Goal: Task Accomplishment & Management: Complete application form

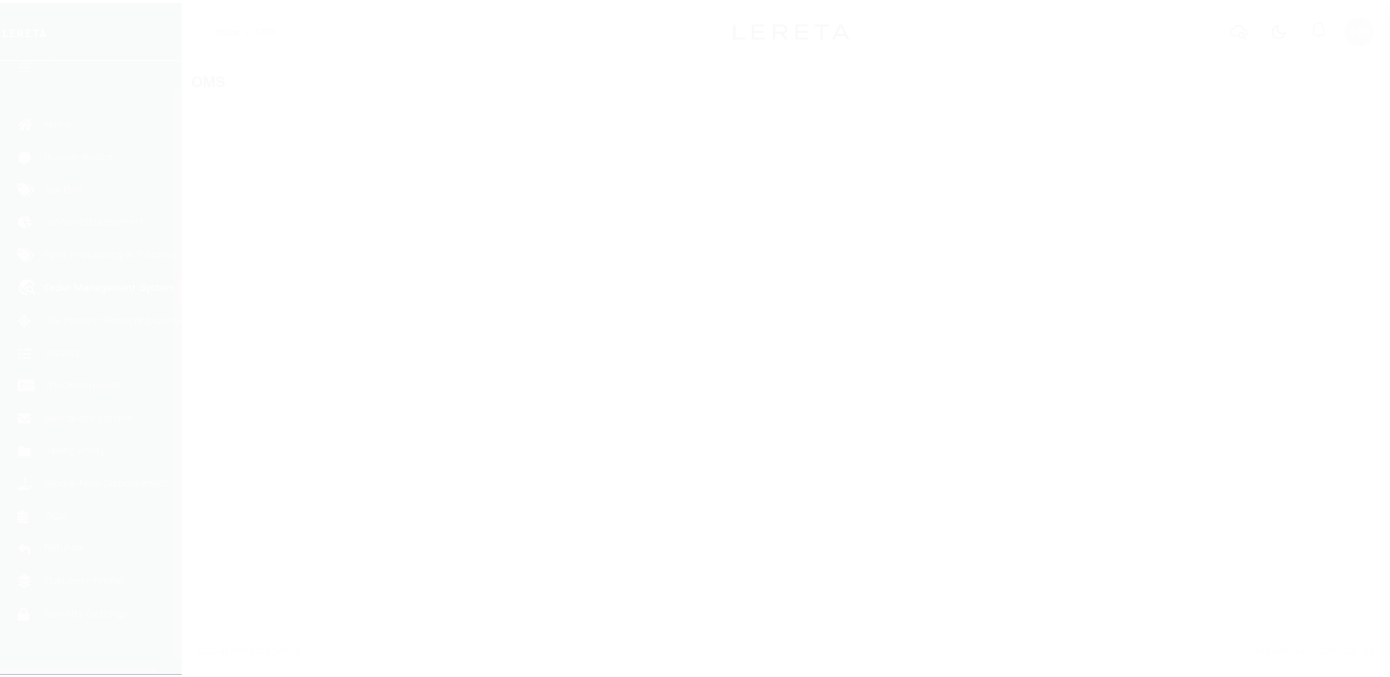
scroll to position [37, 0]
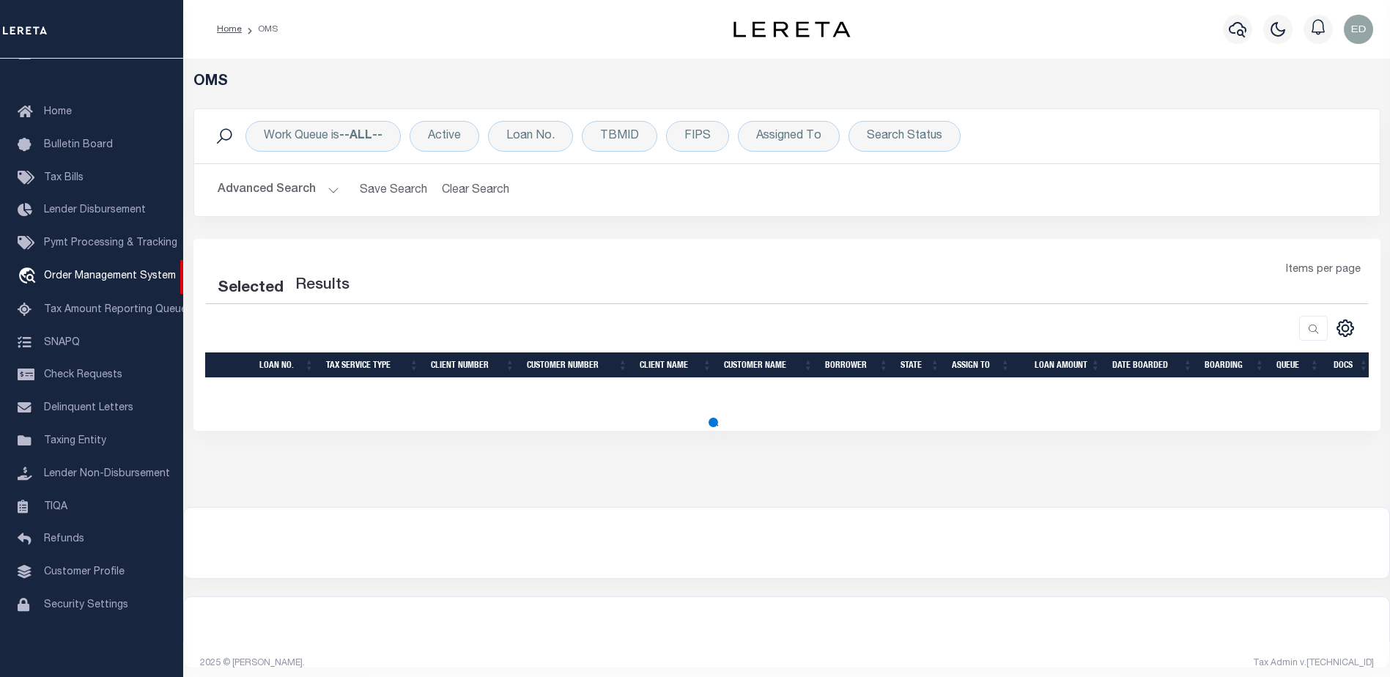
select select "200"
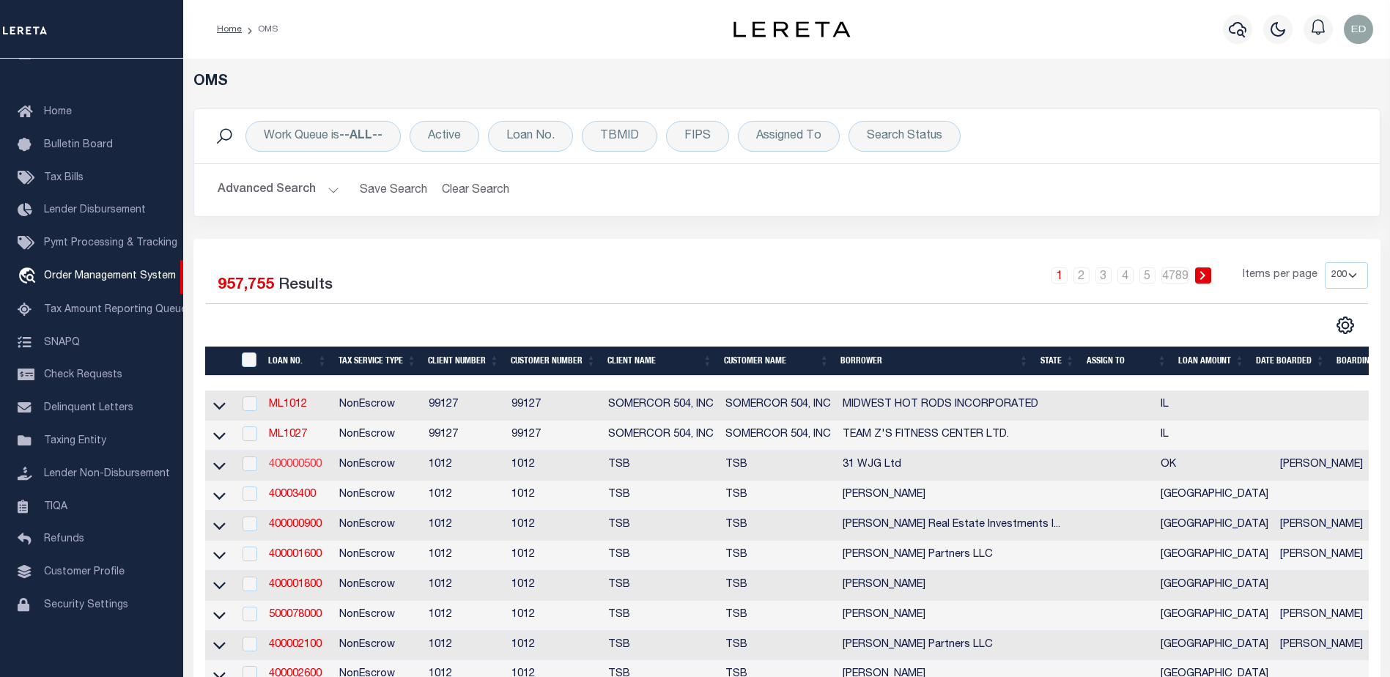
click at [293, 462] on link "400000500" at bounding box center [295, 464] width 53 height 10
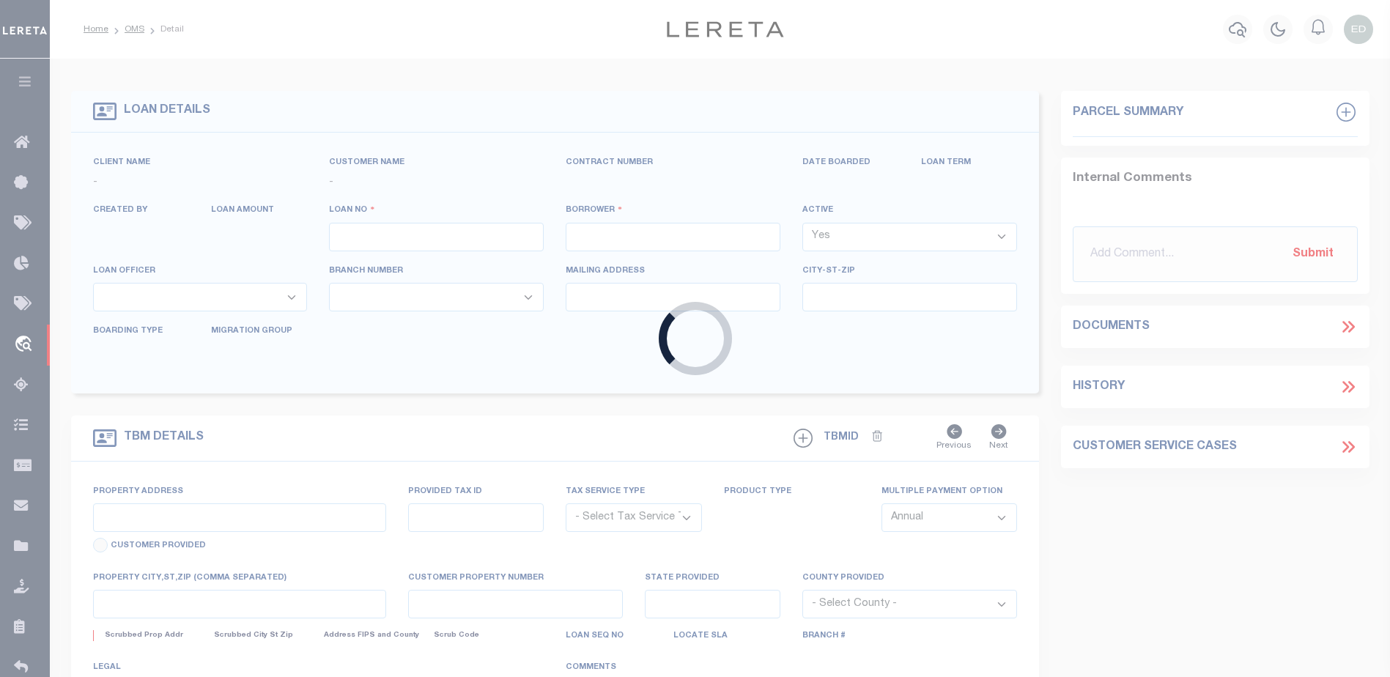
type input "400000500"
type input "31 WJG Ltd"
select select "False"
select select
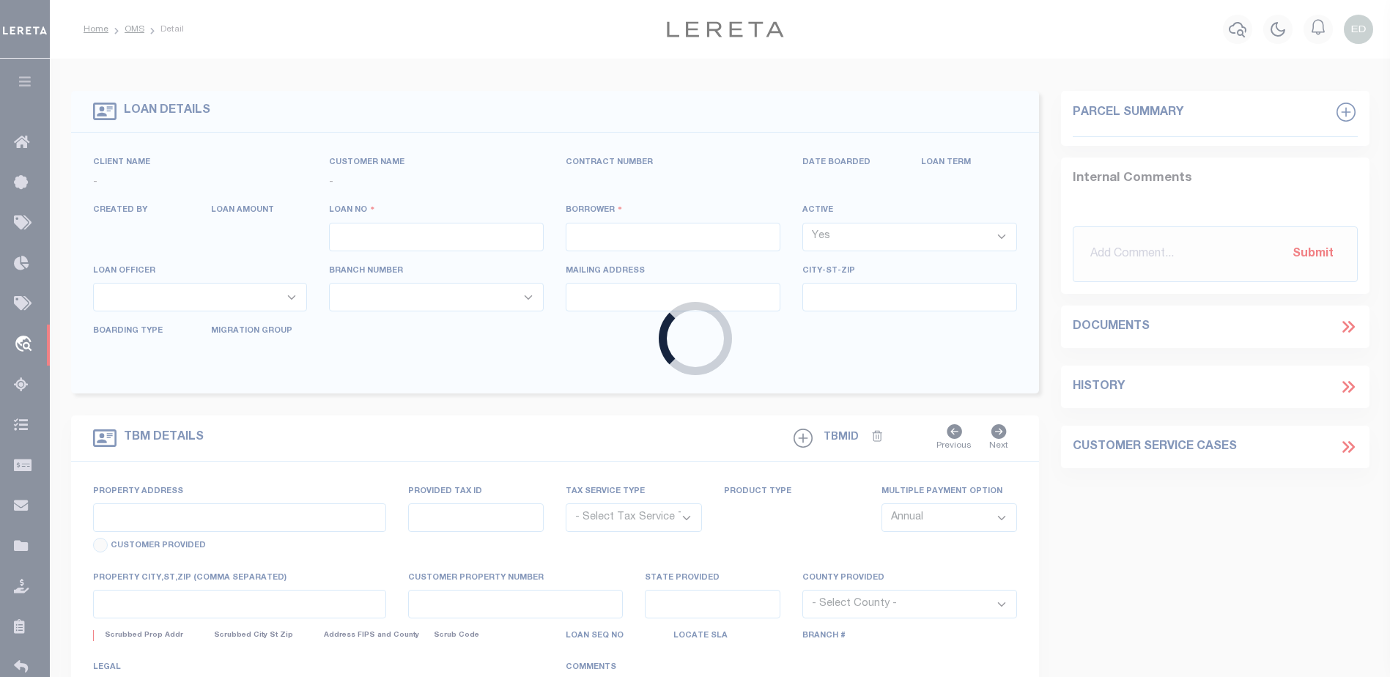
select select "NonEscrow"
select select "4117"
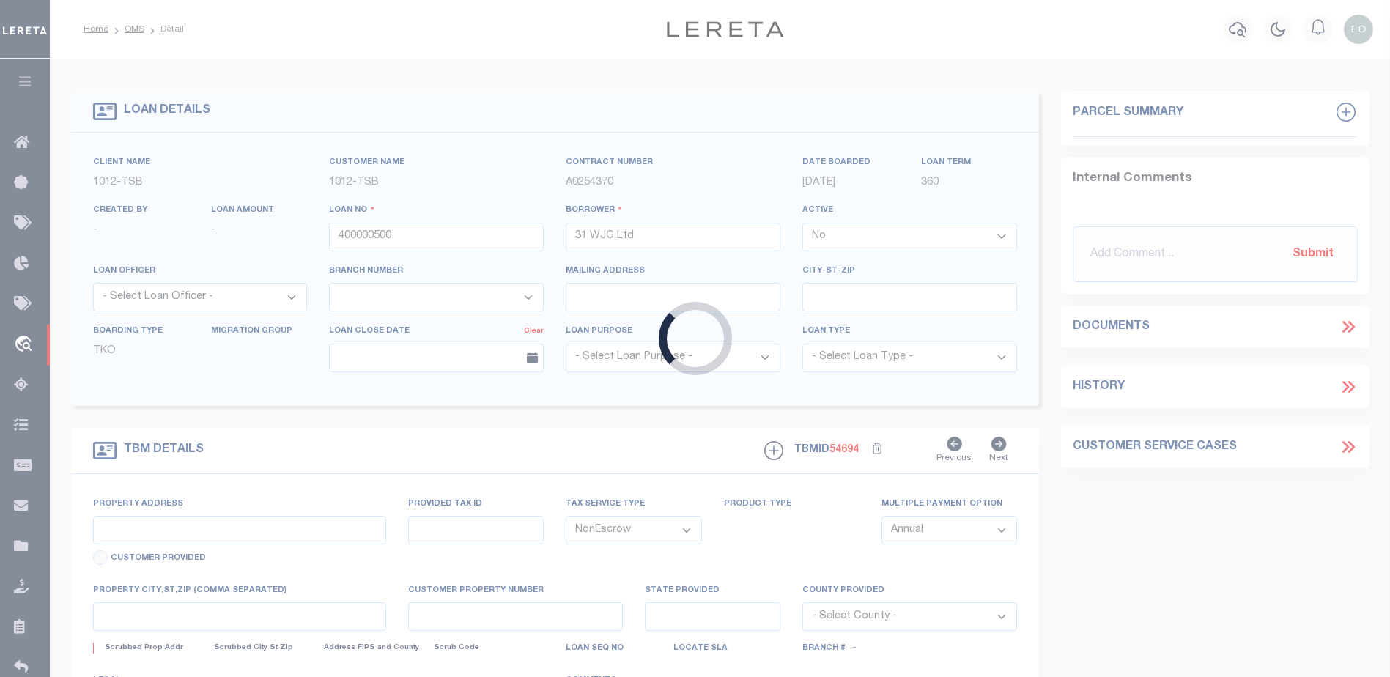
type input "3314 Memorial"
select select
type input "Tulsa OK 74115"
type input "OK"
select select "Tulsa"
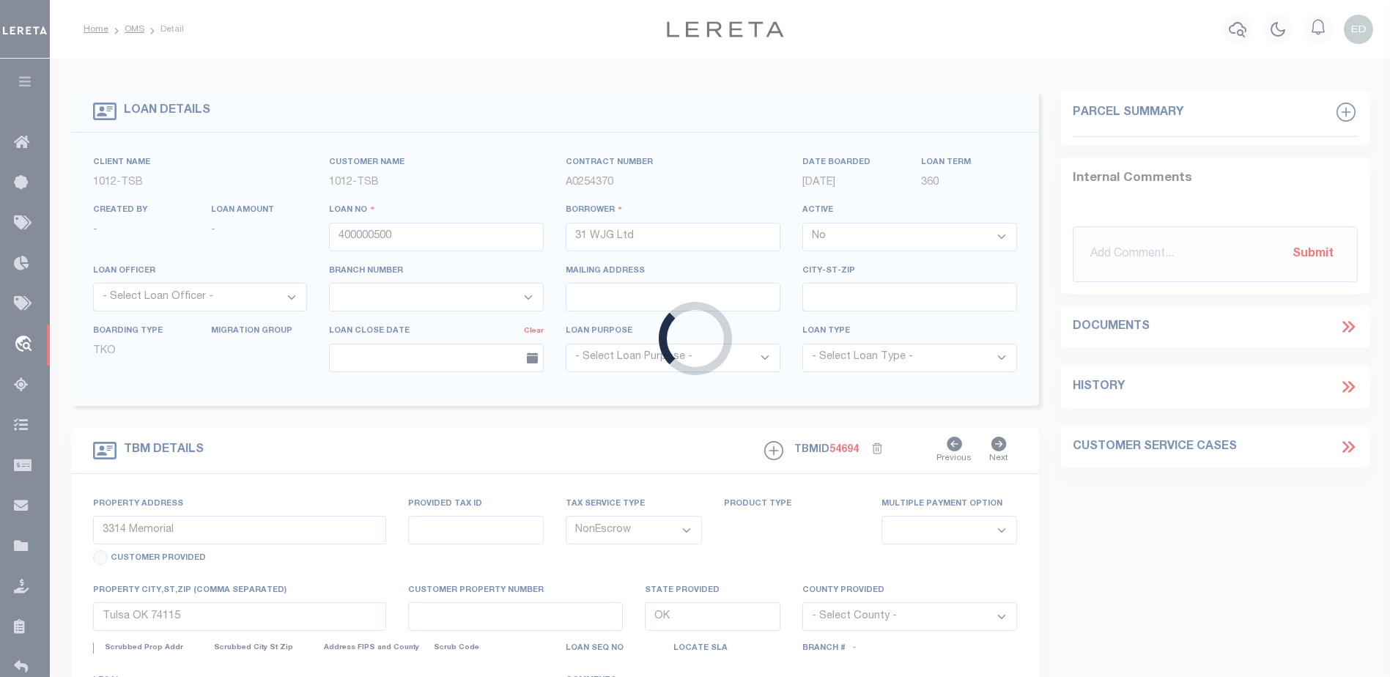
type textarea "Airplane Hanger"
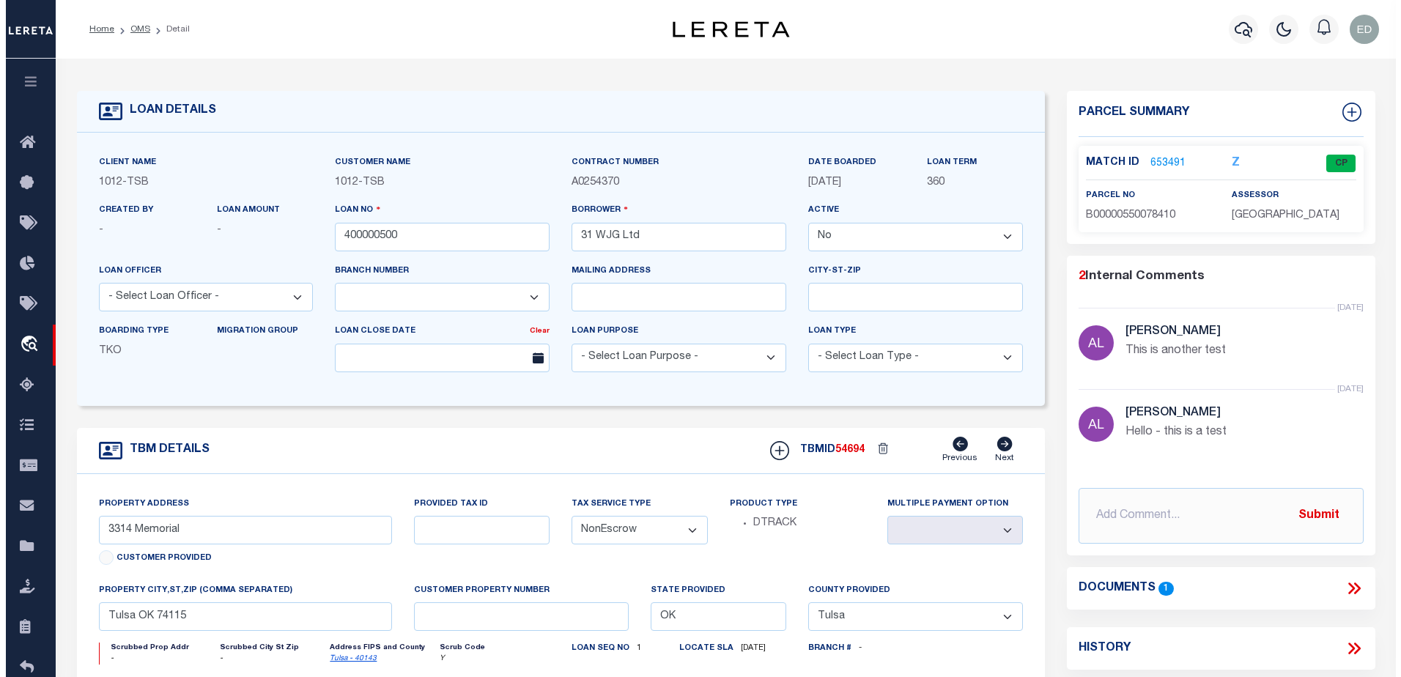
scroll to position [220, 0]
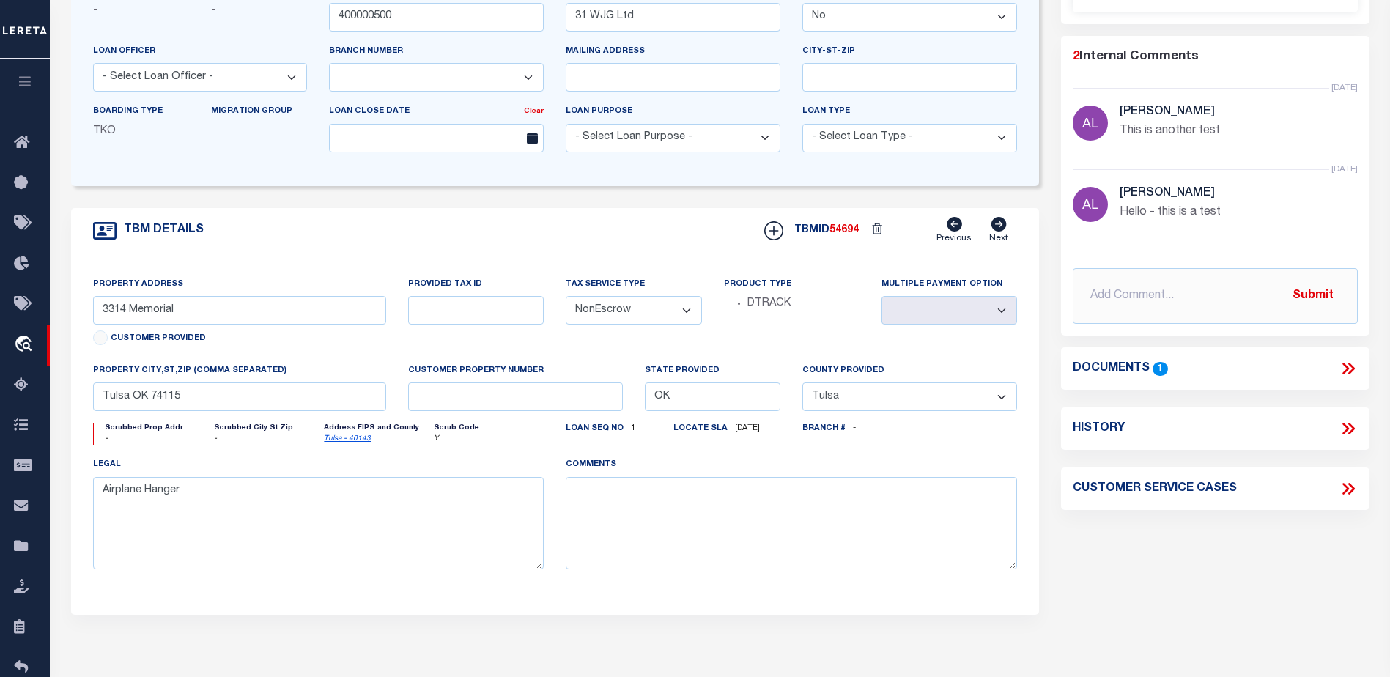
click at [1350, 372] on icon at bounding box center [1351, 369] width 7 height 12
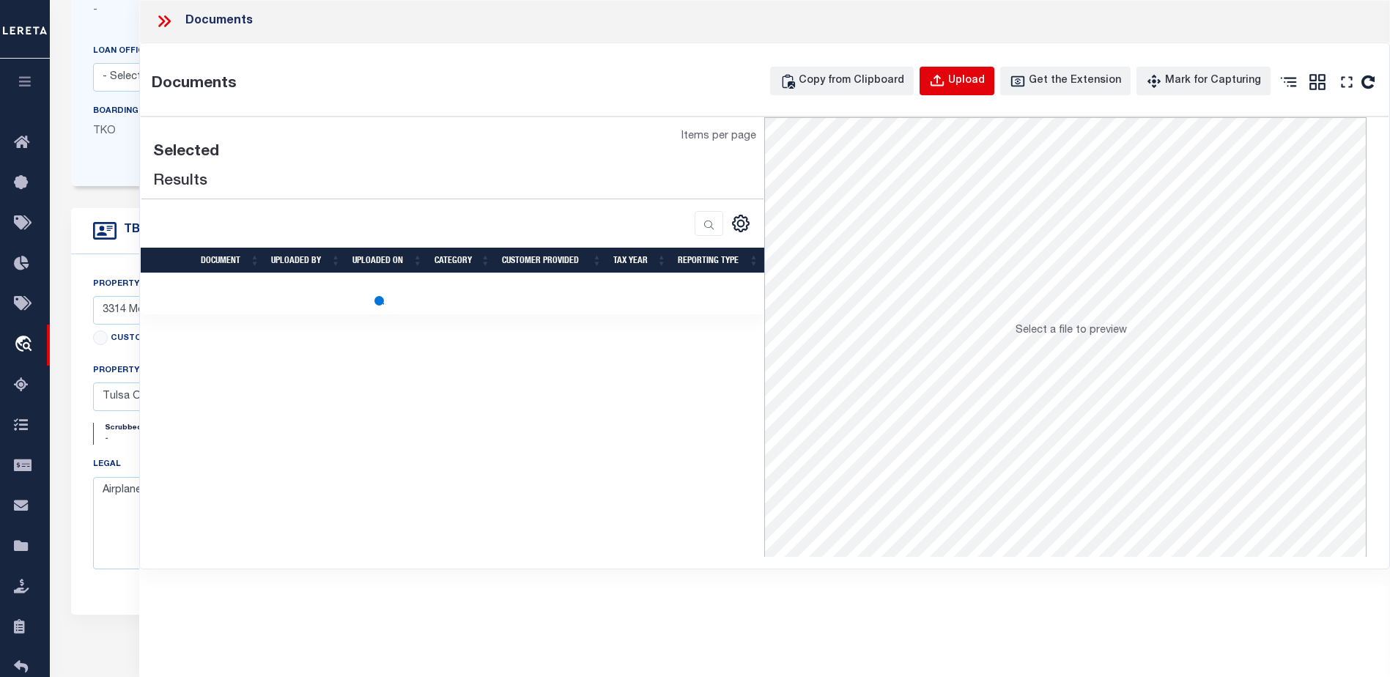
click at [972, 84] on div "Upload" at bounding box center [966, 81] width 37 height 16
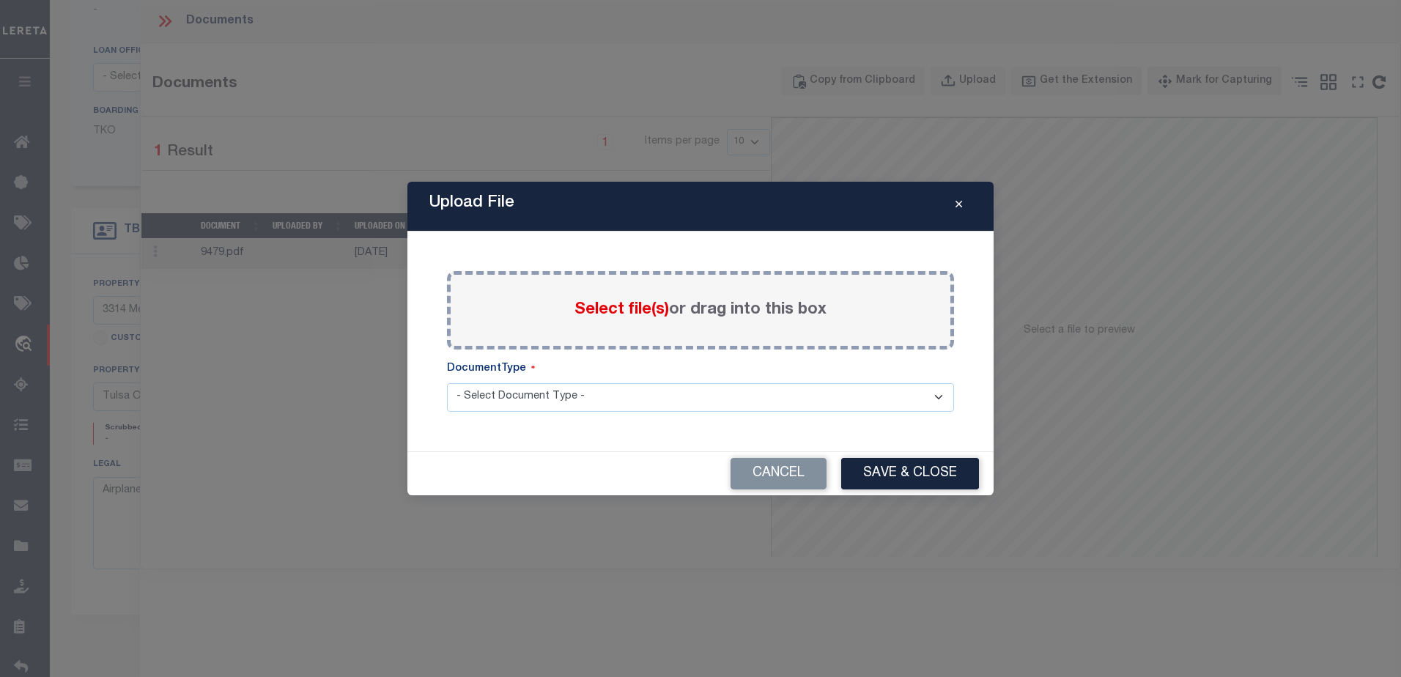
click at [525, 395] on select "- Select Document Type - Tax Service Documents Proof of Delinquent Tax Payment" at bounding box center [700, 397] width 507 height 29
select select "TAX"
click at [447, 383] on select "- Select Document Type - Tax Service Documents Proof of Delinquent Tax Payment" at bounding box center [700, 397] width 507 height 29
